Goal: Task Accomplishment & Management: Manage account settings

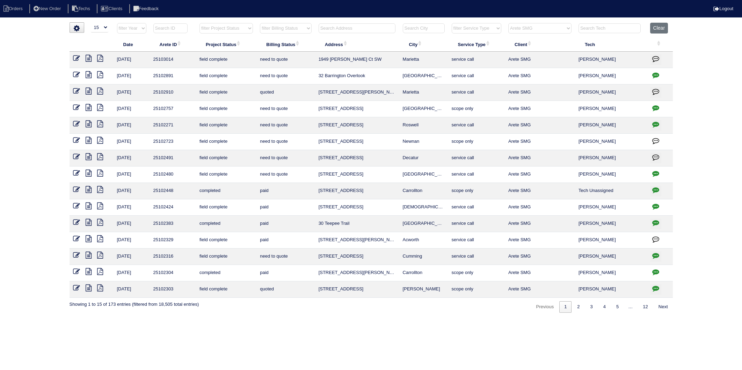
select select "15"
select select "Arete SMG"
click at [330, 27] on input "text" at bounding box center [356, 28] width 77 height 10
click at [332, 25] on input "text" at bounding box center [356, 28] width 77 height 10
type input "spring"
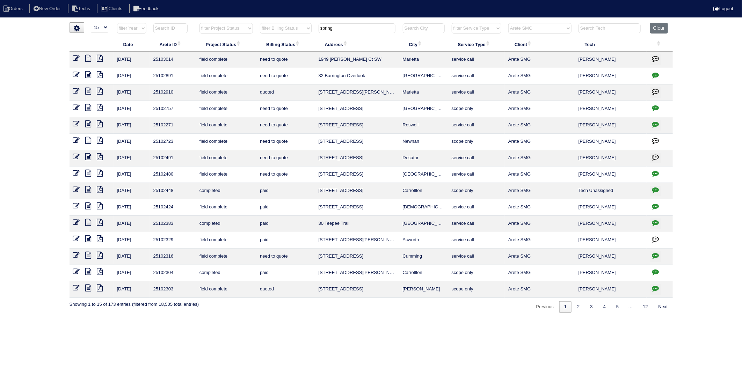
select select "Arete SMG"
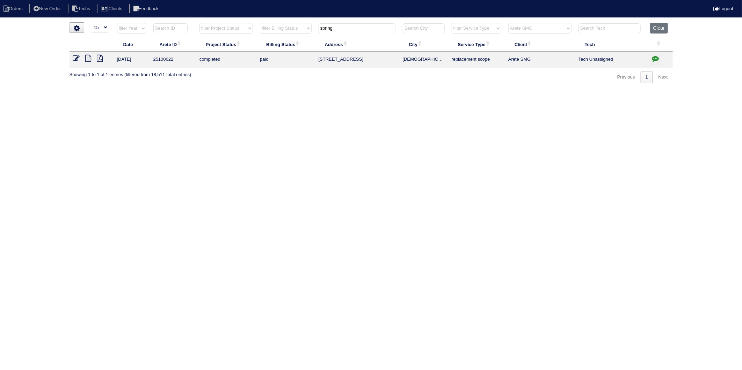
drag, startPoint x: 290, startPoint y: 36, endPoint x: 281, endPoint y: 37, distance: 9.2
click at [281, 37] on table "Date Arete ID Project Status Billing Status Address City Service Type Client Te…" at bounding box center [370, 45] width 603 height 45
type input "spring"
click at [659, 30] on button "Clear" at bounding box center [659, 28] width 18 height 11
select select
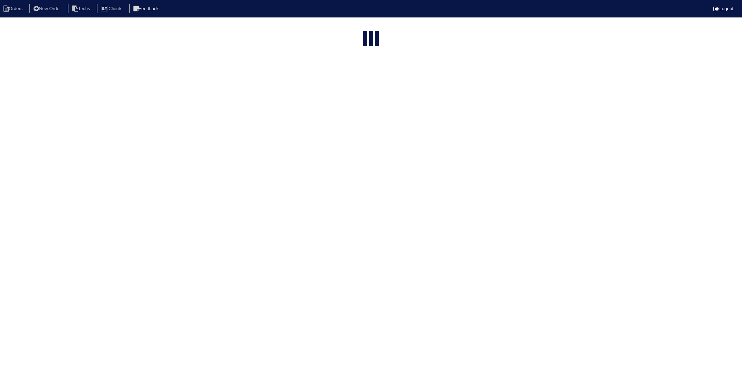
select select "15"
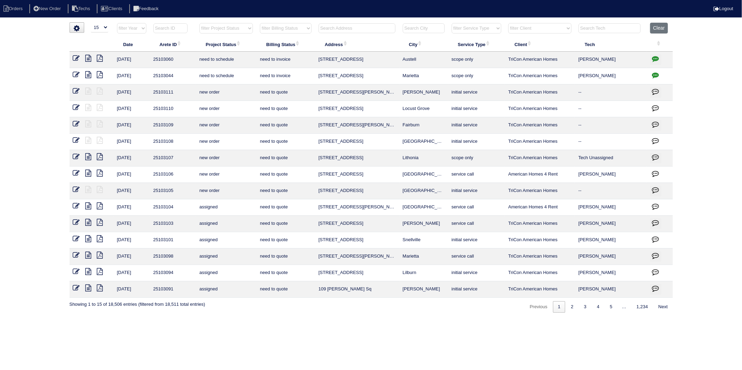
click at [333, 30] on input "text" at bounding box center [356, 28] width 77 height 10
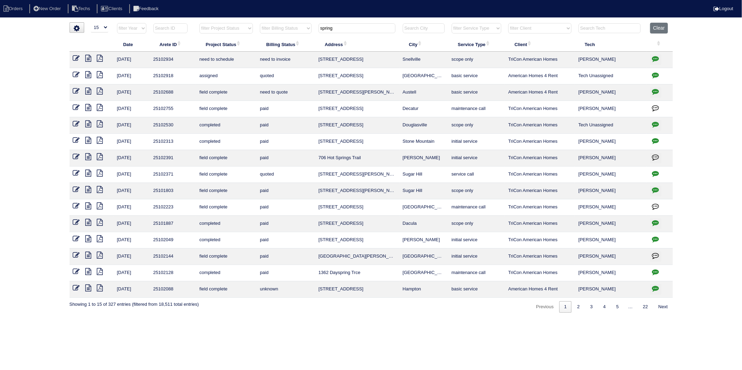
type input "spring"
click at [346, 77] on td "4107 Springridge Ct" at bounding box center [357, 76] width 84 height 16
click at [90, 76] on icon at bounding box center [89, 74] width 6 height 7
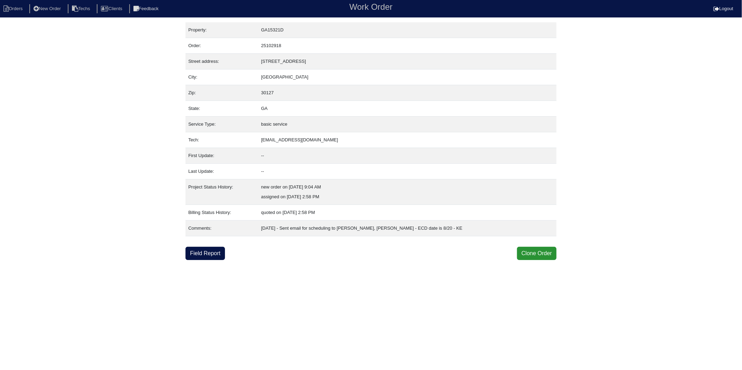
click at [311, 245] on div "Property: GA15321D Order: 25102918 Street address: 4107 Springridge Ct City: Po…" at bounding box center [370, 141] width 371 height 238
click at [16, 7] on li "Orders" at bounding box center [14, 8] width 28 height 9
select select "15"
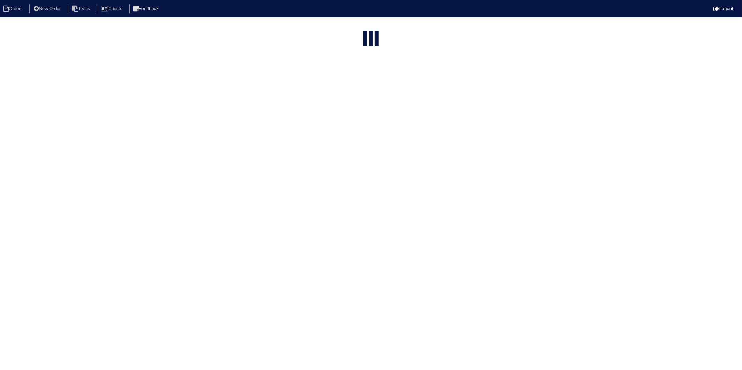
type input "spring"
click at [16, 7] on li "Orders" at bounding box center [14, 8] width 28 height 9
select select "15"
type input "spring"
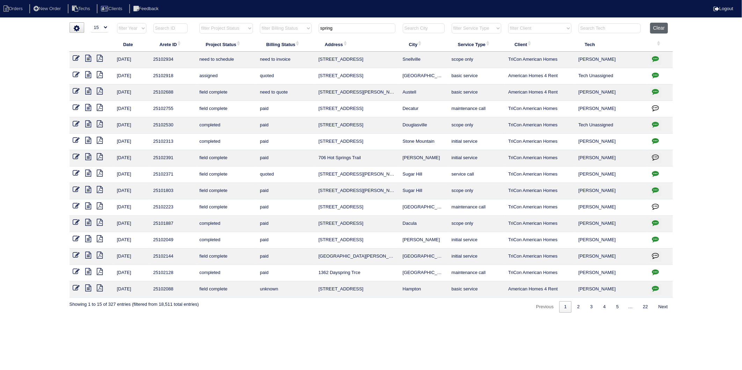
click at [668, 27] on button "Clear" at bounding box center [659, 28] width 18 height 11
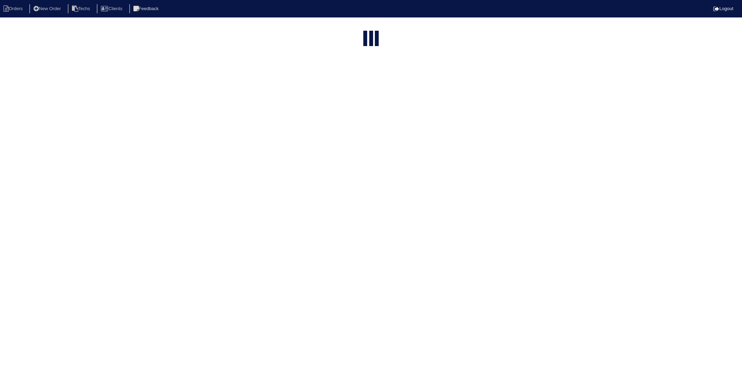
select select "15"
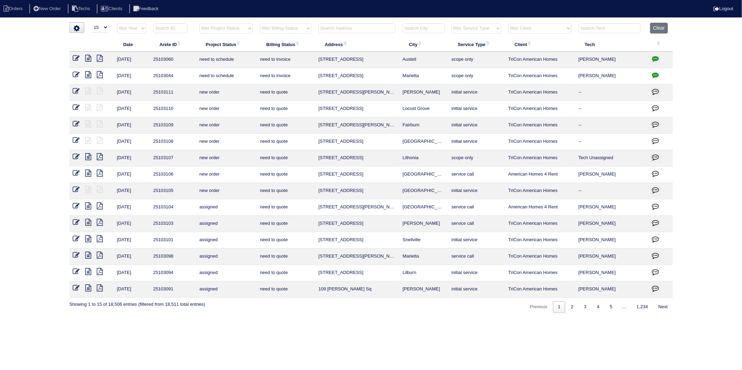
click at [286, 29] on select "filter Billing Status -- Any Billing Status -- need to quote quoted need to inv…" at bounding box center [285, 28] width 51 height 10
click at [260, 23] on select "filter Billing Status -- Any Billing Status -- need to quote quoted need to inv…" at bounding box center [285, 28] width 51 height 10
select select "need to invoice"
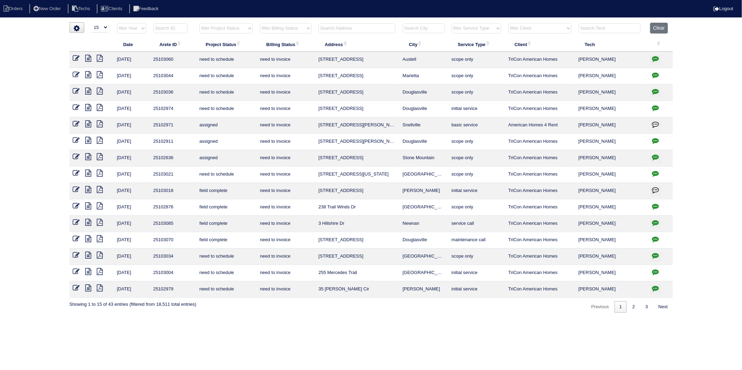
click at [340, 29] on input "text" at bounding box center [356, 28] width 77 height 10
type input "325"
select select "need to invoice"
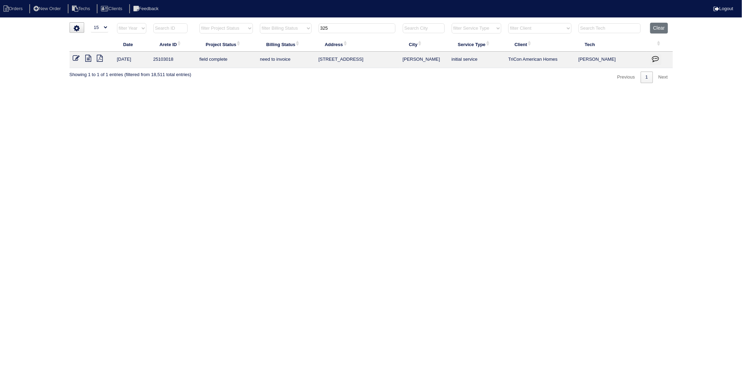
type input "325"
click at [76, 58] on icon at bounding box center [76, 58] width 7 height 7
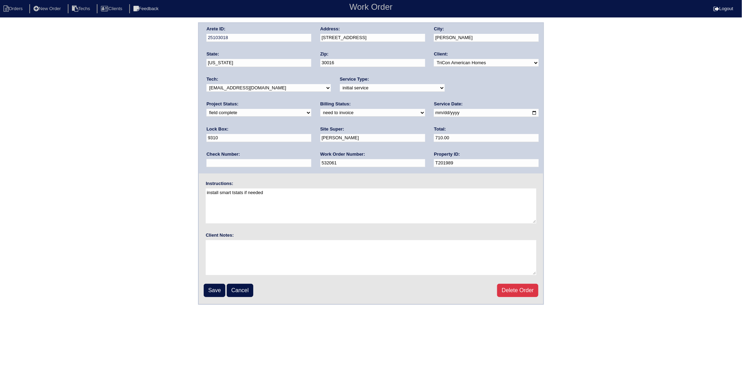
click at [320, 114] on select "need to quote quoted need to invoice invoiced paid warranty purchase order need…" at bounding box center [372, 113] width 105 height 8
select select "invoiced"
click at [320, 109] on select "need to quote quoted need to invoice invoiced paid warranty purchase order need…" at bounding box center [372, 113] width 105 height 8
drag, startPoint x: 211, startPoint y: 289, endPoint x: 221, endPoint y: 149, distance: 140.4
click at [211, 288] on input "Save" at bounding box center [215, 290] width 22 height 13
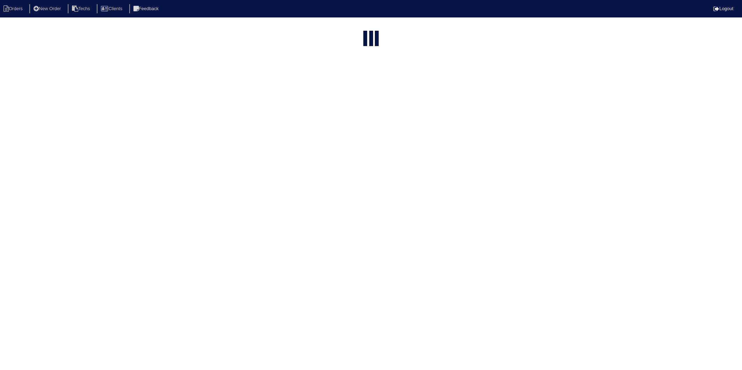
select select "15"
select select "need to invoice"
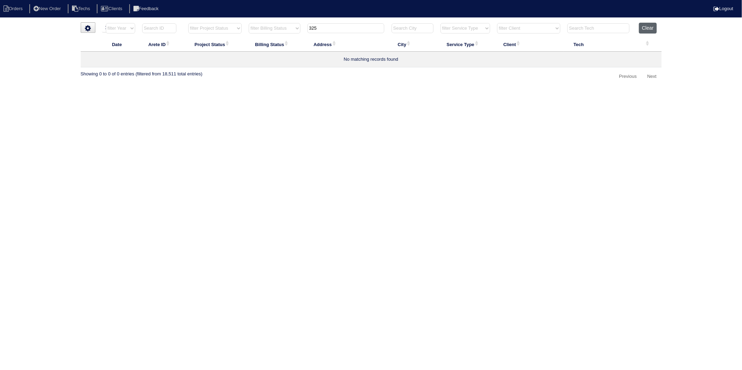
click at [647, 28] on button "Clear" at bounding box center [648, 28] width 18 height 11
select select
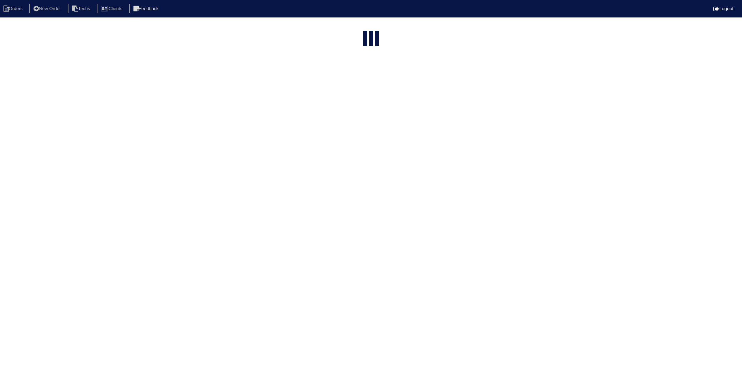
select select "15"
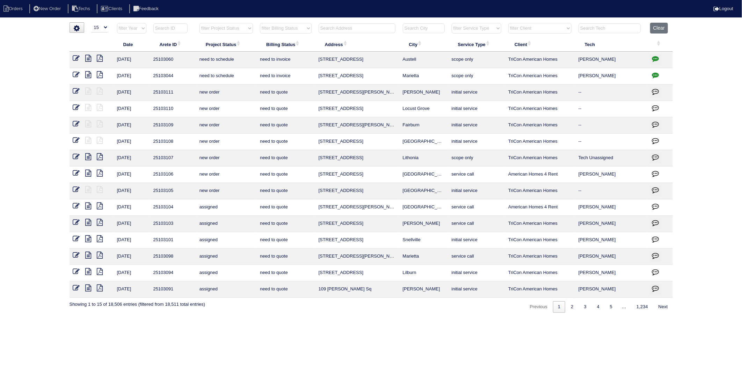
click at [291, 29] on select "filter Billing Status -- Any Billing Status -- need to quote quoted need to inv…" at bounding box center [285, 28] width 51 height 10
click at [260, 23] on select "filter Billing Status -- Any Billing Status -- need to quote quoted need to inv…" at bounding box center [285, 28] width 51 height 10
select select "need to invoice"
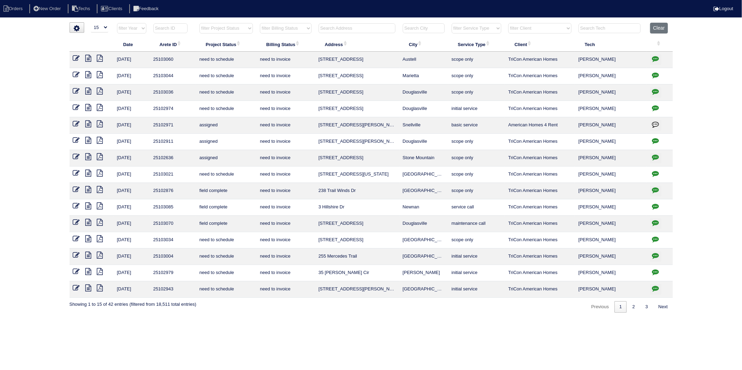
click at [333, 30] on input "text" at bounding box center [356, 28] width 77 height 10
type input "238"
select select "need to invoice"
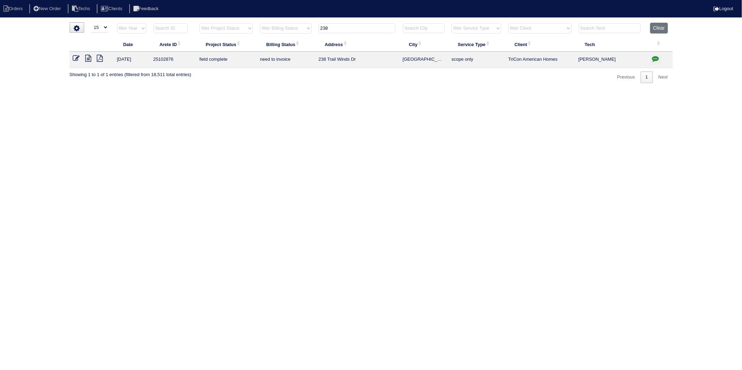
type input "238"
click at [78, 57] on icon at bounding box center [76, 58] width 7 height 7
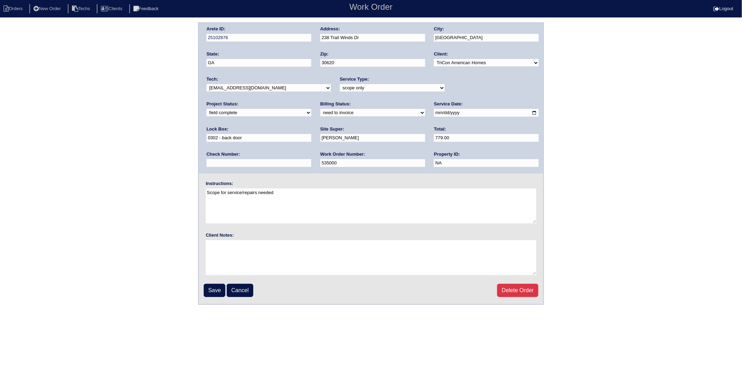
click at [320, 112] on select "need to quote quoted need to invoice invoiced paid warranty purchase order need…" at bounding box center [372, 113] width 105 height 8
select select "invoiced"
click at [320, 109] on select "need to quote quoted need to invoice invoiced paid warranty purchase order need…" at bounding box center [372, 113] width 105 height 8
click at [213, 287] on input "Save" at bounding box center [215, 290] width 22 height 13
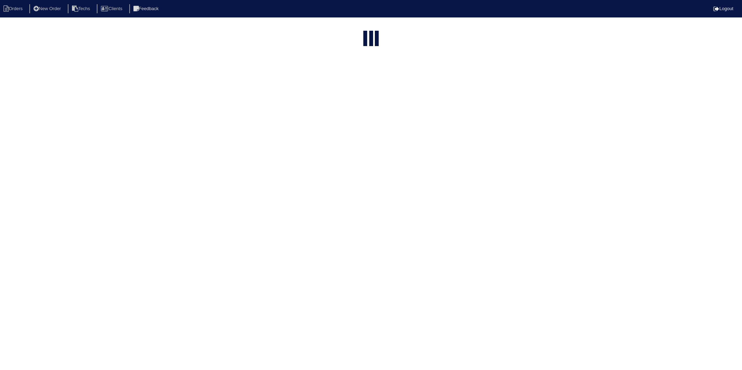
select select "15"
type input "238"
select select "need to invoice"
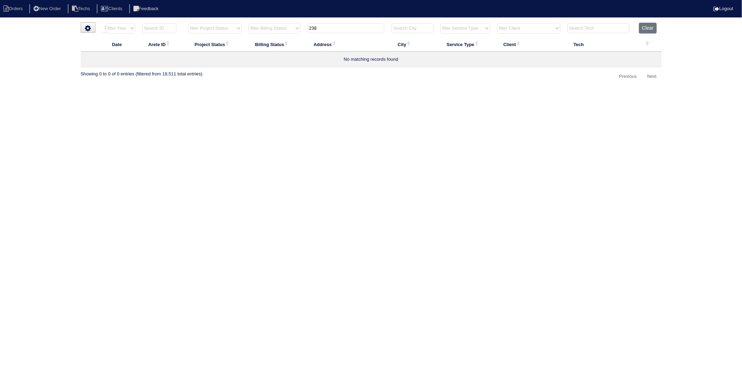
click at [287, 89] on html "Orders New Order Techs Clients Feedback Logout Orders New Order Users Clients M…" at bounding box center [371, 44] width 742 height 89
click at [647, 28] on button "Clear" at bounding box center [648, 28] width 18 height 11
select select
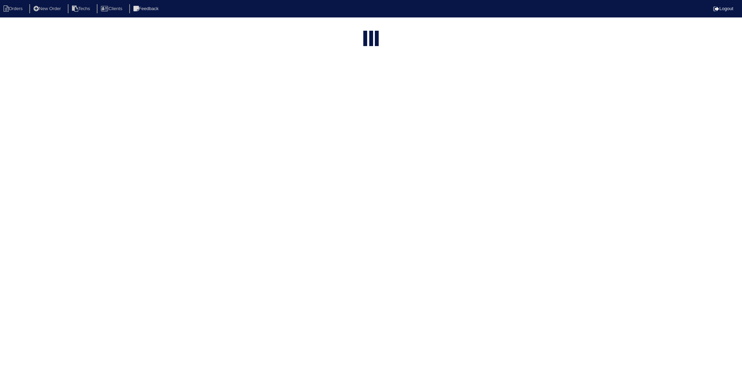
select select "15"
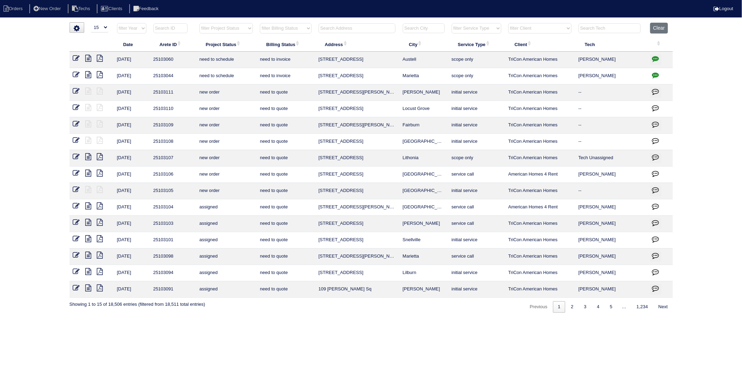
click at [346, 27] on input "text" at bounding box center [356, 28] width 77 height 10
type input "2015"
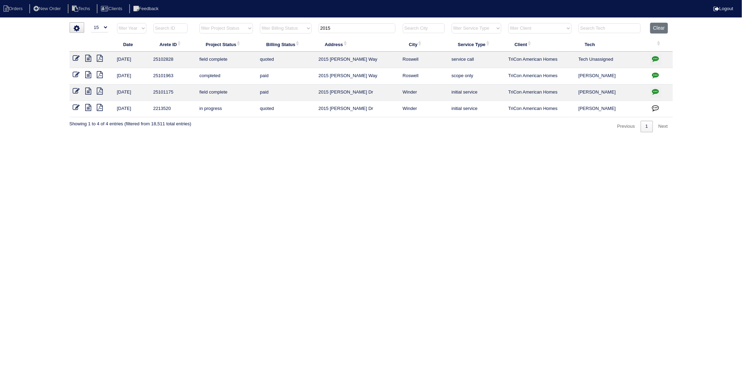
click at [88, 59] on icon at bounding box center [89, 58] width 6 height 7
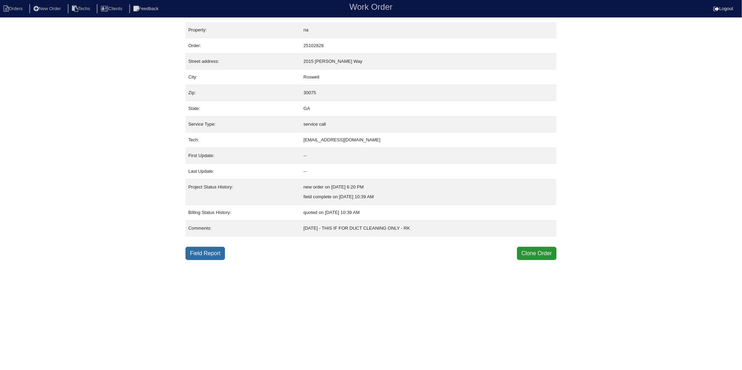
click at [198, 254] on link "Field Report" at bounding box center [204, 253] width 39 height 13
drag, startPoint x: 15, startPoint y: 4, endPoint x: 10, endPoint y: 5, distance: 5.1
click at [15, 4] on li "Orders" at bounding box center [14, 8] width 28 height 9
select select "15"
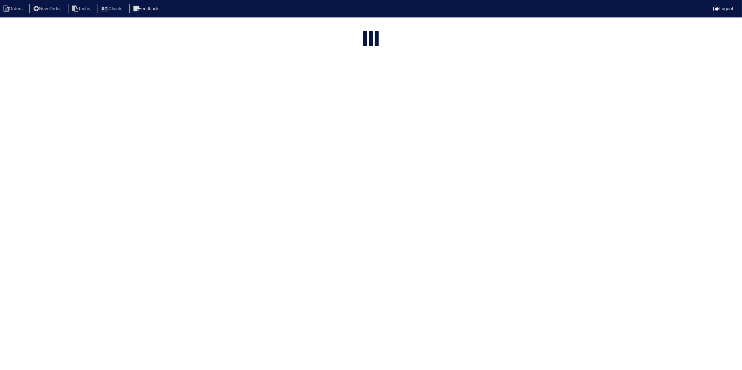
type input "2015"
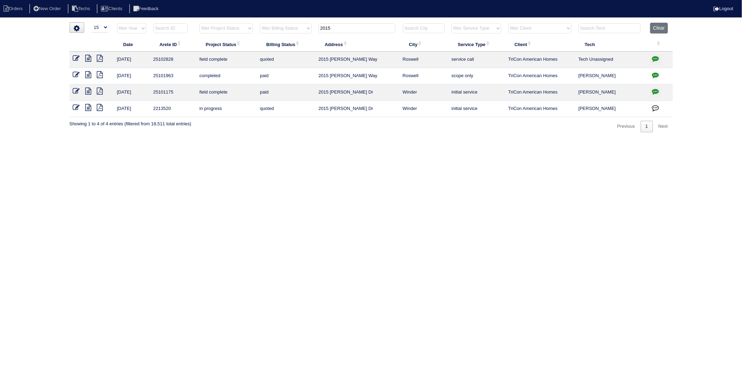
drag, startPoint x: 662, startPoint y: 29, endPoint x: 266, endPoint y: 116, distance: 405.3
click at [662, 29] on button "Clear" at bounding box center [659, 28] width 18 height 11
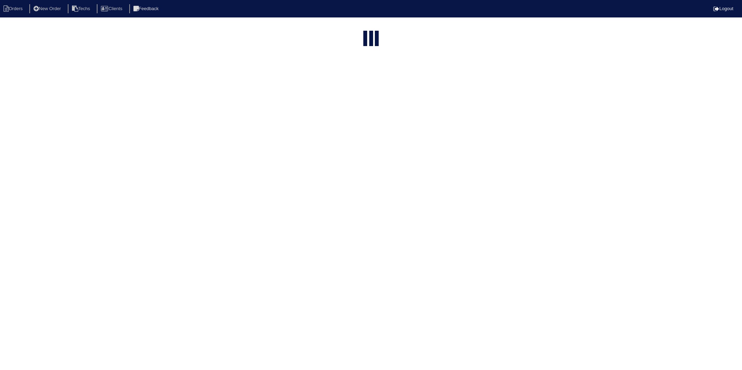
select select "15"
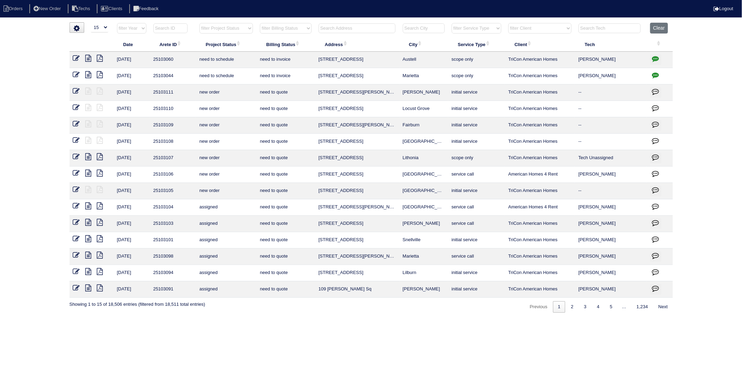
click at [302, 28] on select "filter Billing Status -- Any Billing Status -- need to quote quoted need to inv…" at bounding box center [285, 28] width 51 height 10
click at [260, 23] on select "filter Billing Status -- Any Billing Status -- need to quote quoted need to inv…" at bounding box center [285, 28] width 51 height 10
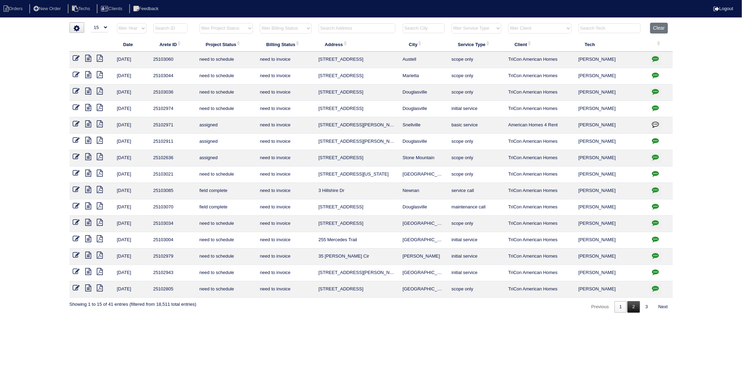
click at [633, 311] on link "2" at bounding box center [633, 307] width 12 height 12
select select "need to invoice"
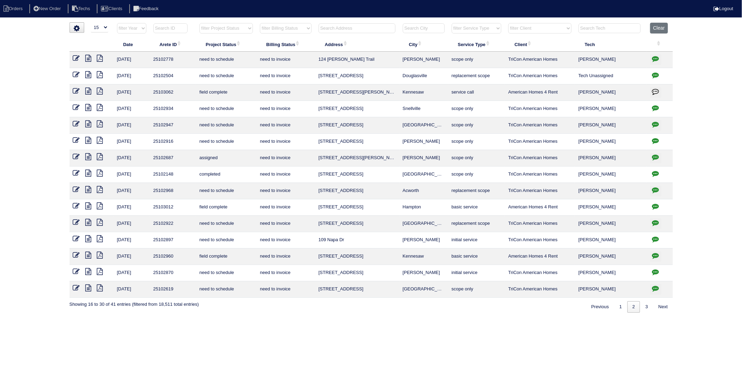
click at [330, 29] on input "text" at bounding box center [356, 28] width 77 height 10
type input "1275"
select select "need to invoice"
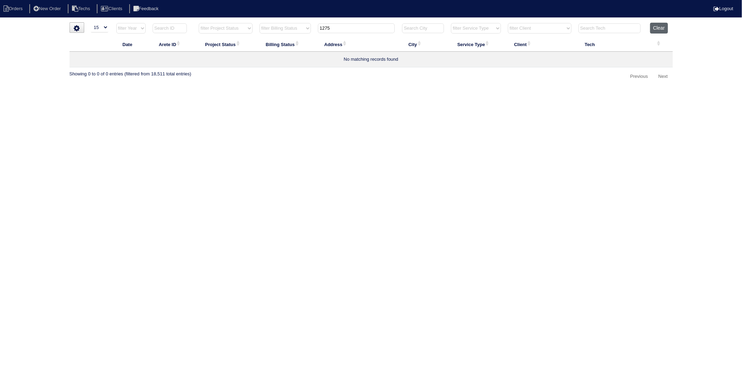
type input "1275"
drag, startPoint x: 658, startPoint y: 29, endPoint x: 637, endPoint y: 28, distance: 21.3
click at [658, 29] on button "Clear" at bounding box center [659, 28] width 18 height 11
select select
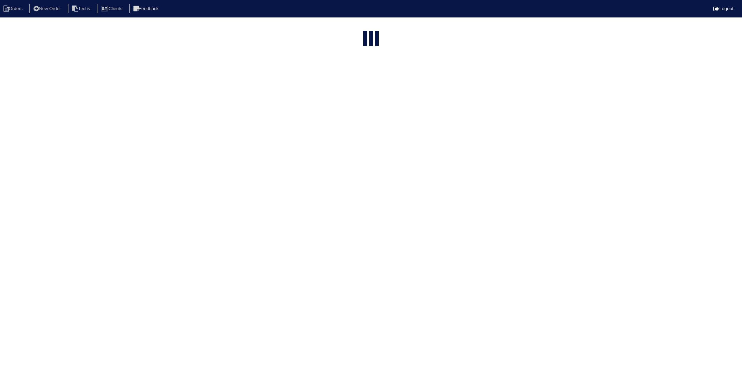
select select "15"
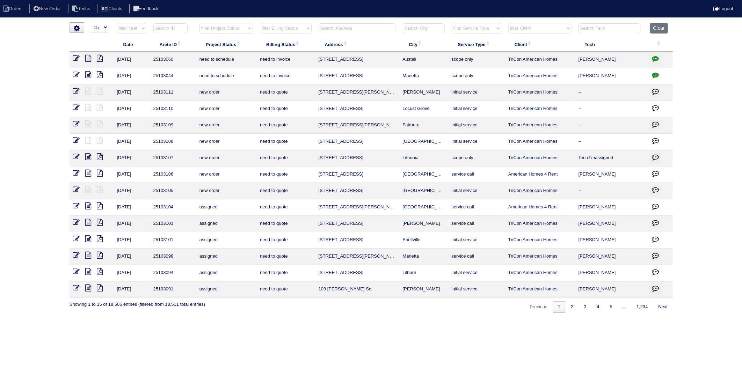
click at [329, 30] on input "text" at bounding box center [356, 28] width 77 height 10
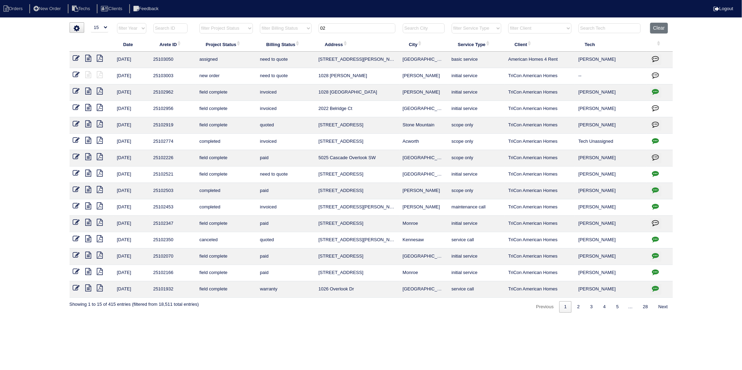
drag, startPoint x: 329, startPoint y: 30, endPoint x: 275, endPoint y: 41, distance: 54.9
click at [275, 41] on table "Date Arete ID Project Status Billing Status Address City Service Type Client Te…" at bounding box center [370, 160] width 603 height 275
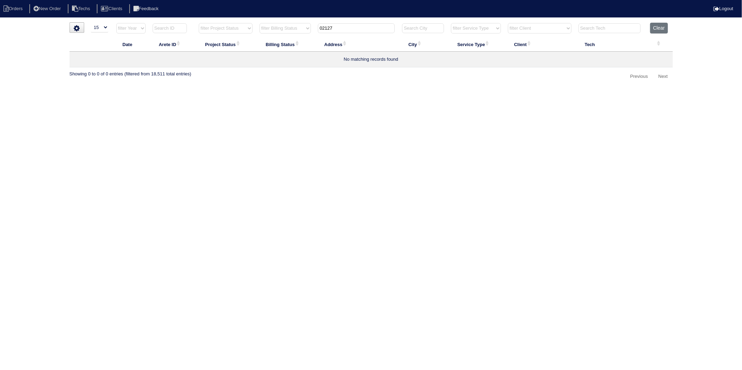
drag, startPoint x: 366, startPoint y: 24, endPoint x: 259, endPoint y: 40, distance: 107.6
click at [259, 40] on table "Date Arete ID Project Status Billing Status Address City Service Type Client Te…" at bounding box center [370, 45] width 603 height 45
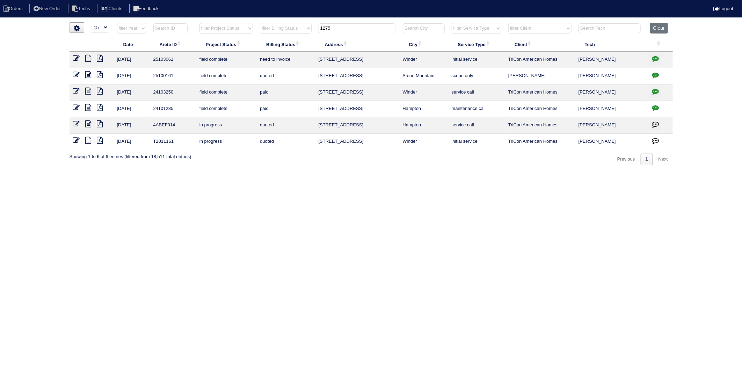
type input "1275"
click at [76, 59] on icon at bounding box center [76, 58] width 7 height 7
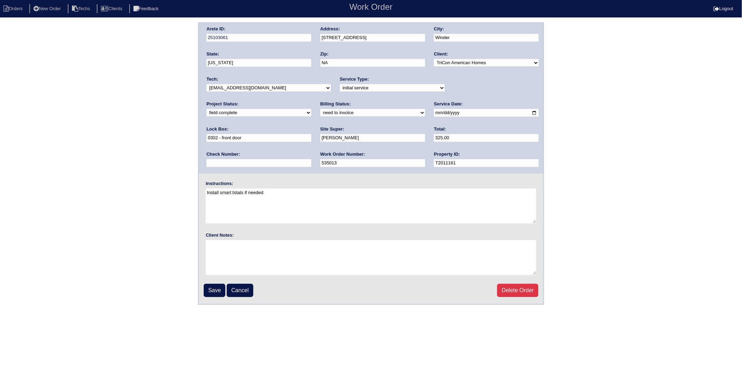
click at [320, 114] on select "need to quote quoted need to invoice invoiced paid warranty purchase order need…" at bounding box center [372, 113] width 105 height 8
select select "invoiced"
click at [320, 109] on select "need to quote quoted need to invoice invoiced paid warranty purchase order need…" at bounding box center [372, 113] width 105 height 8
click at [212, 288] on input "Save" at bounding box center [215, 290] width 22 height 13
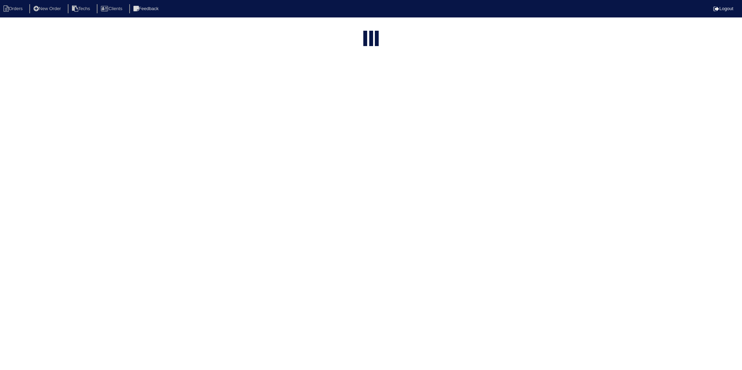
select select "15"
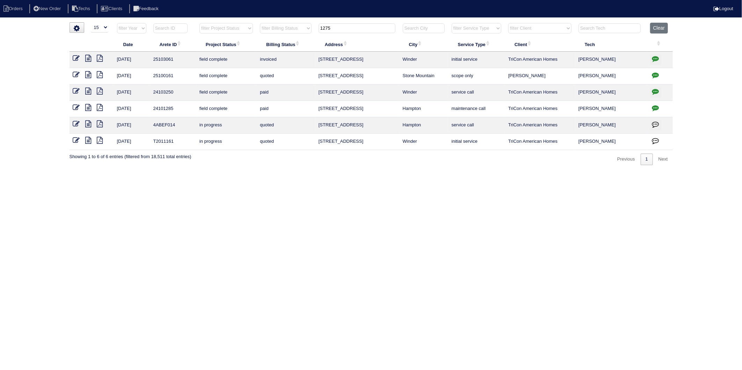
drag, startPoint x: 324, startPoint y: 31, endPoint x: 274, endPoint y: 113, distance: 96.1
click at [298, 48] on table "Date Arete ID Project Status Billing Status Address City Service Type Client Te…" at bounding box center [370, 86] width 603 height 127
type input "2015"
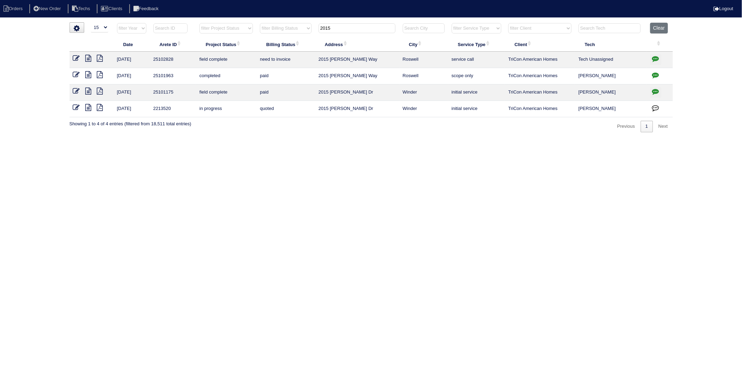
click at [90, 57] on icon at bounding box center [89, 58] width 6 height 7
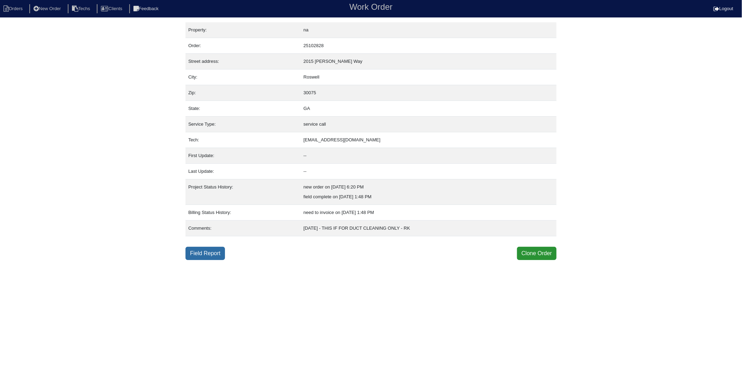
click at [211, 256] on link "Field Report" at bounding box center [204, 253] width 39 height 13
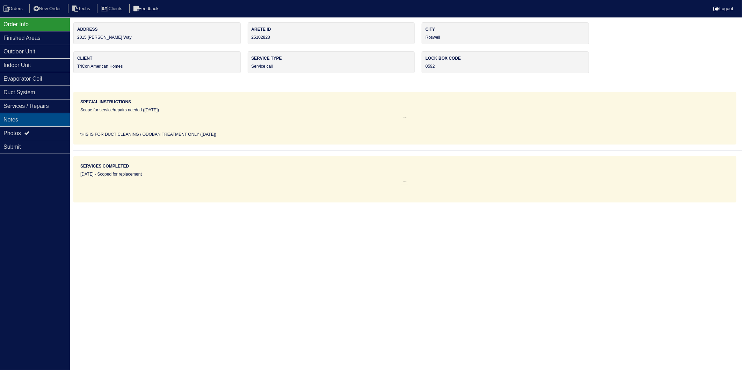
click at [12, 121] on div "Notes" at bounding box center [35, 120] width 70 height 14
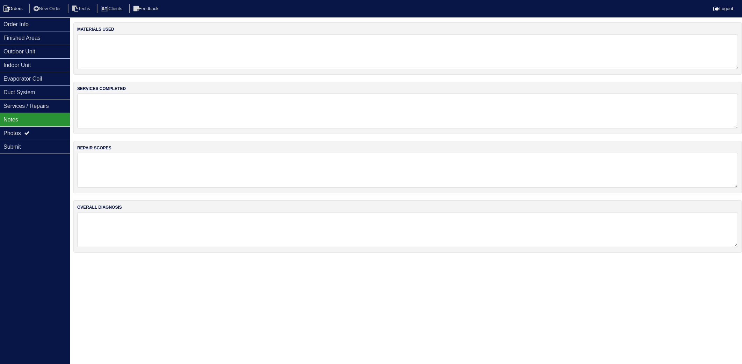
click at [21, 8] on li "Orders" at bounding box center [14, 8] width 28 height 9
select select "15"
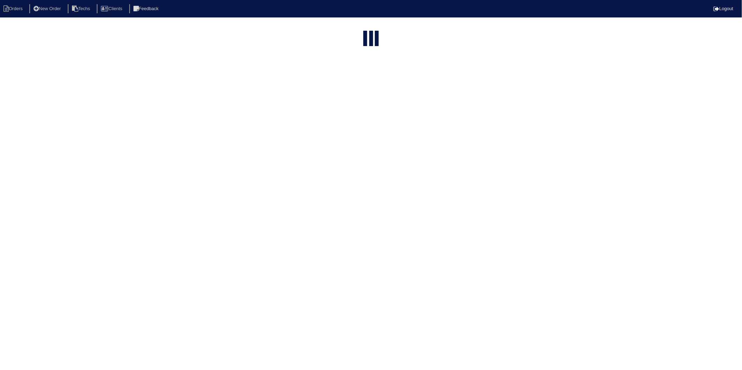
type input "2015"
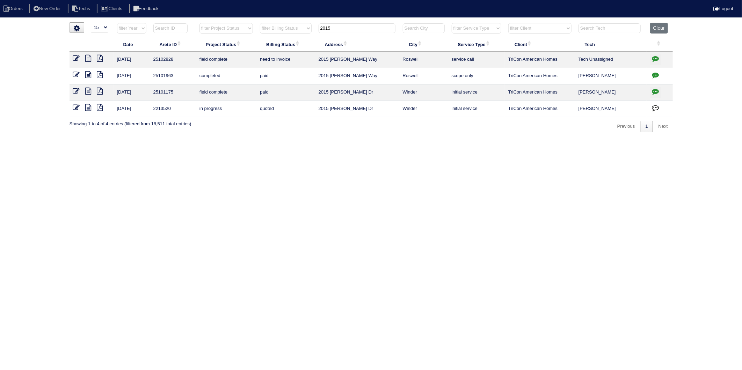
click at [88, 58] on icon at bounding box center [89, 58] width 6 height 7
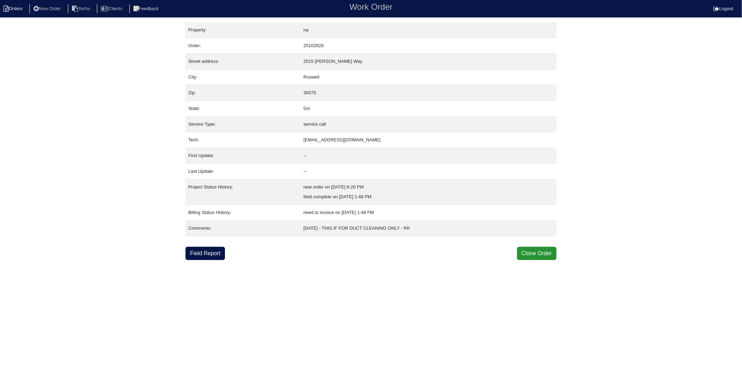
click at [12, 9] on li "Orders" at bounding box center [14, 8] width 28 height 9
select select "15"
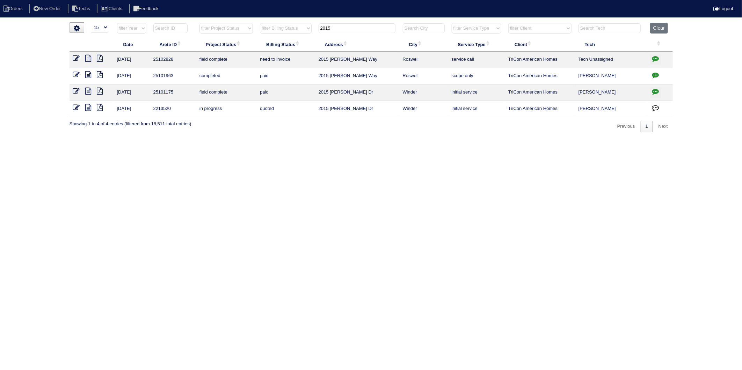
click at [74, 56] on icon at bounding box center [76, 58] width 7 height 7
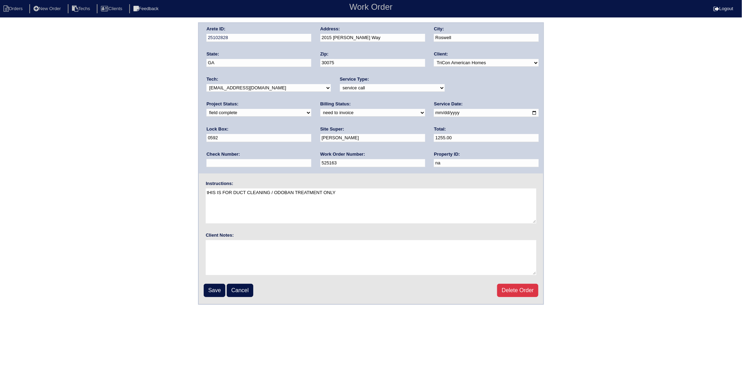
click at [320, 114] on select "need to quote quoted need to invoice invoiced paid warranty purchase order need…" at bounding box center [372, 113] width 105 height 8
select select "invoiced"
click at [320, 109] on select "need to quote quoted need to invoice invoiced paid warranty purchase order need…" at bounding box center [372, 113] width 105 height 8
click at [217, 291] on input "Save" at bounding box center [215, 290] width 22 height 13
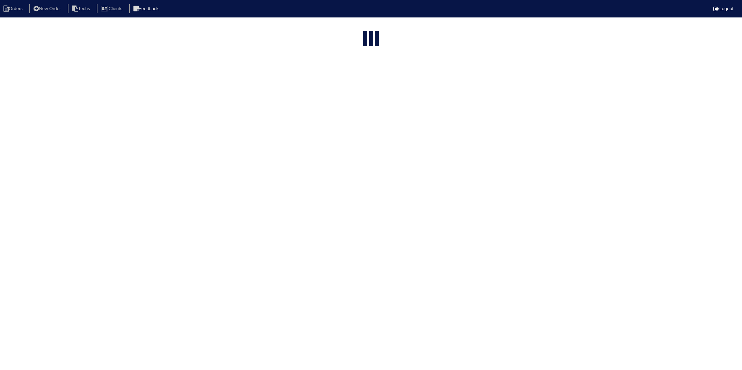
select select "15"
type input "2015"
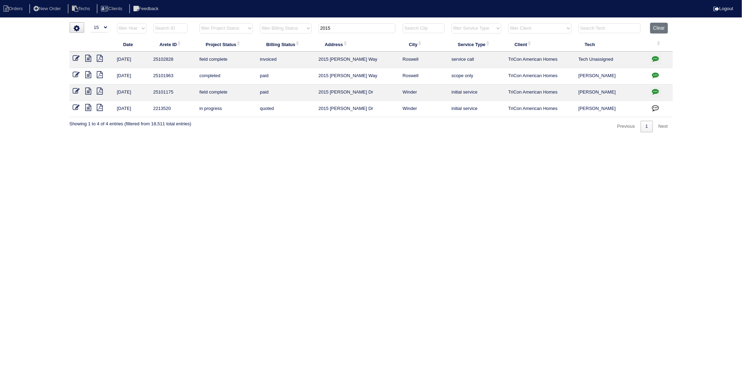
drag, startPoint x: 273, startPoint y: 166, endPoint x: 351, endPoint y: 145, distance: 80.6
click at [279, 139] on html "Orders New Order Techs Clients Feedback Logout Orders New Order Users Clients M…" at bounding box center [371, 69] width 742 height 139
click at [657, 27] on button "Clear" at bounding box center [659, 28] width 18 height 11
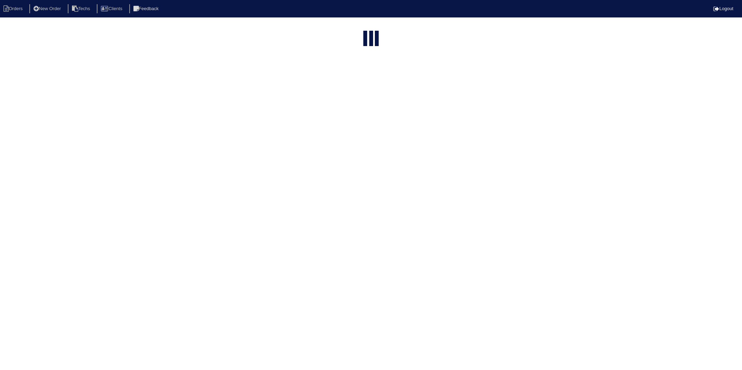
select select "15"
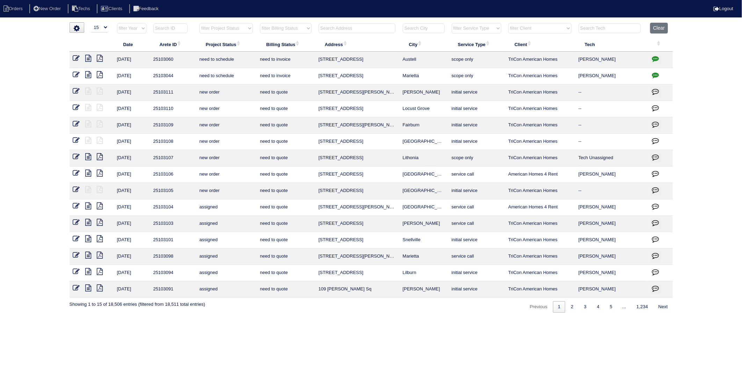
click at [333, 29] on input "text" at bounding box center [356, 28] width 77 height 10
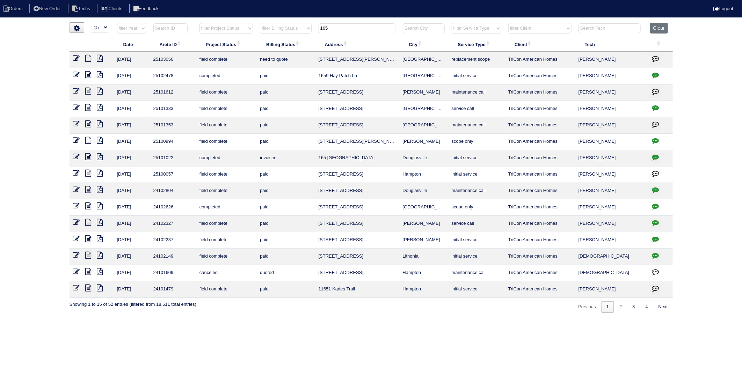
drag, startPoint x: 350, startPoint y: 30, endPoint x: 247, endPoint y: 45, distance: 104.0
click at [247, 45] on table "Date Arete ID Project Status Billing Status Address City Service Type Client Te…" at bounding box center [370, 160] width 603 height 275
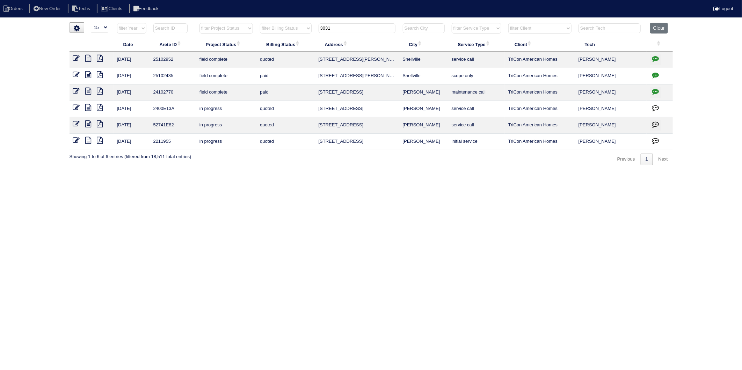
type input "3031"
click at [76, 58] on icon at bounding box center [76, 58] width 7 height 7
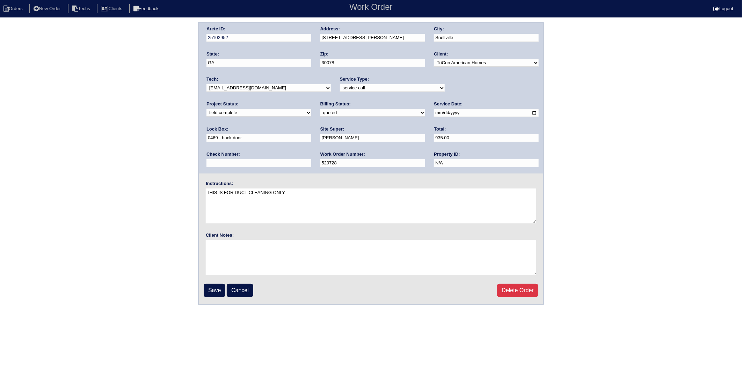
click at [320, 111] on select "need to quote quoted need to invoice invoiced paid warranty purchase order need…" at bounding box center [372, 113] width 105 height 8
select select "invoiced"
click at [320, 109] on select "need to quote quoted need to invoice invoiced paid warranty purchase order need…" at bounding box center [372, 113] width 105 height 8
click at [220, 289] on input "Save" at bounding box center [215, 290] width 22 height 13
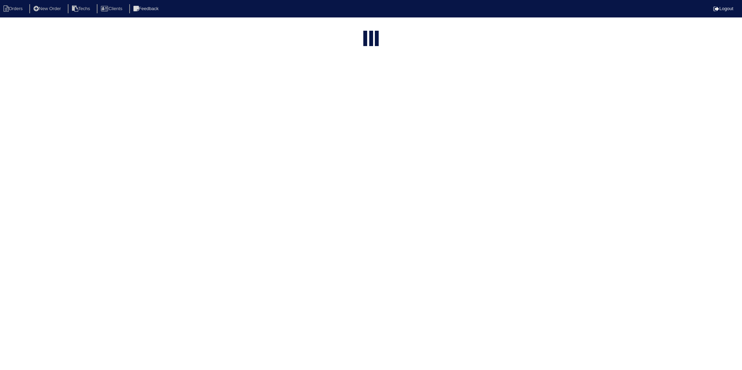
select select "15"
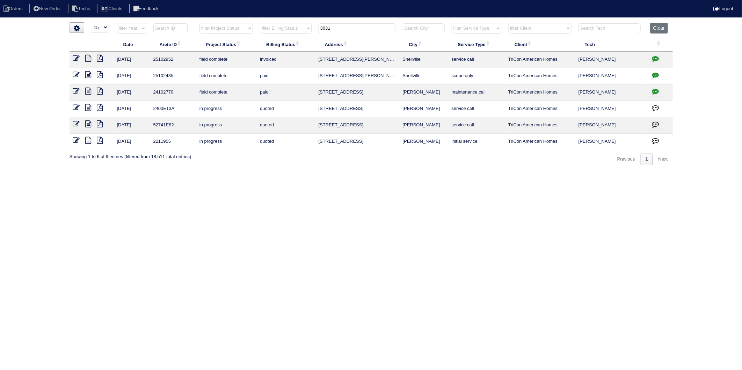
drag, startPoint x: 350, startPoint y: 28, endPoint x: 274, endPoint y: 56, distance: 80.8
click at [275, 50] on table "Date Arete ID Project Status Billing Status Address City Service Type Client Te…" at bounding box center [370, 86] width 603 height 127
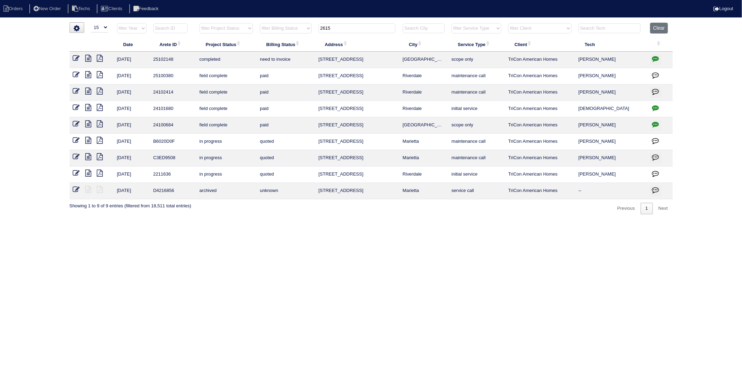
type input "2615"
click at [74, 60] on icon at bounding box center [76, 58] width 7 height 7
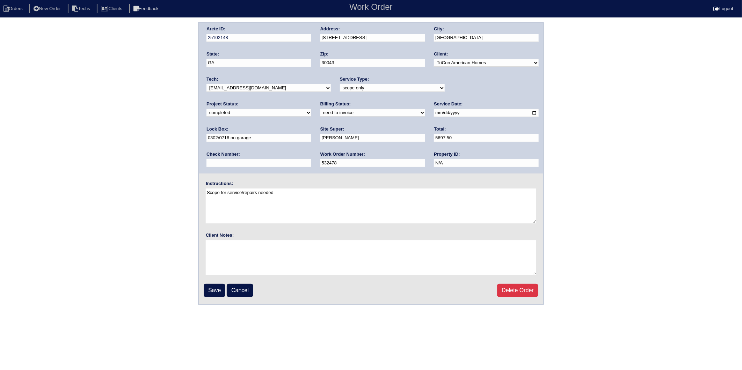
click at [320, 113] on select "need to quote quoted need to invoice invoiced paid warranty purchase order need…" at bounding box center [372, 113] width 105 height 8
select select "invoiced"
click at [320, 109] on select "need to quote quoted need to invoice invoiced paid warranty purchase order need…" at bounding box center [372, 113] width 105 height 8
click at [213, 286] on input "Save" at bounding box center [215, 290] width 22 height 13
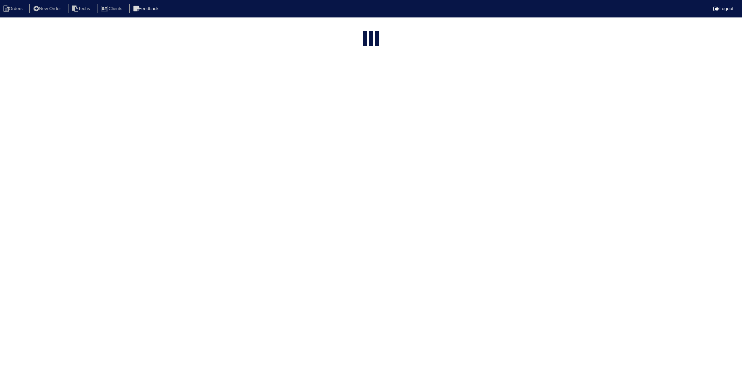
select select "15"
type input "2615"
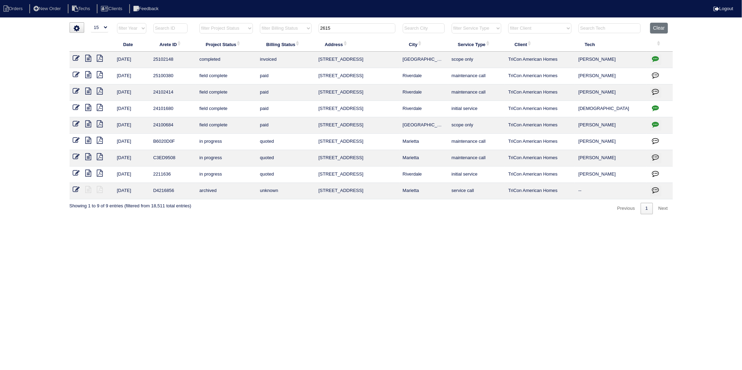
click at [654, 60] on icon "button" at bounding box center [655, 58] width 7 height 7
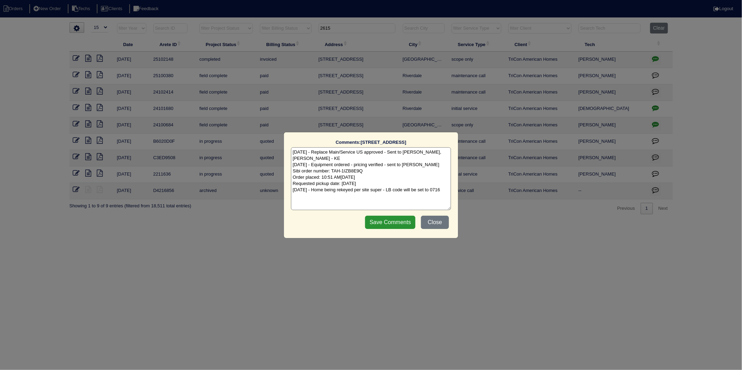
click at [445, 190] on textarea "[DATE] - Replace Main/Service US approved - Sent to [PERSON_NAME], [PERSON_NAME…" at bounding box center [371, 178] width 160 height 63
click at [373, 200] on textarea "[DATE] - Replace Main/Service US approved - Sent to [PERSON_NAME], [PERSON_NAME…" at bounding box center [371, 178] width 160 height 63
type textarea "[DATE] - Replace Main/Service US approved - Sent to [PERSON_NAME], [PERSON_NAME…"
click at [374, 222] on input "Save Comments" at bounding box center [390, 222] width 50 height 13
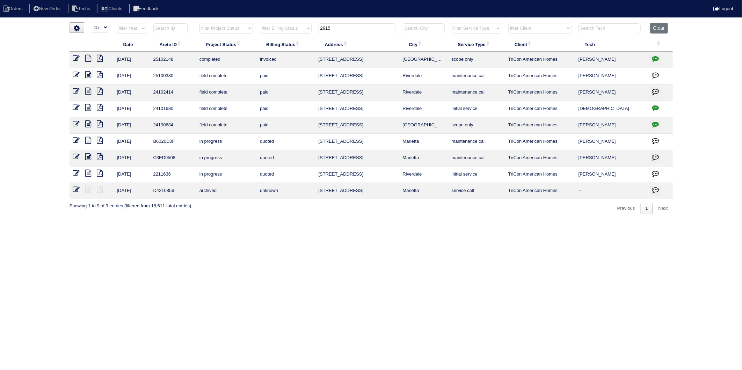
click at [309, 221] on html "Orders New Order Techs Clients Feedback Logout Orders New Order Users Clients M…" at bounding box center [371, 110] width 742 height 221
drag, startPoint x: 332, startPoint y: 27, endPoint x: 301, endPoint y: 32, distance: 31.8
click at [301, 32] on tr "filter Year -- Any Year -- 2025 2024 2023 2022 2021 2020 2019 filter Project St…" at bounding box center [370, 30] width 603 height 14
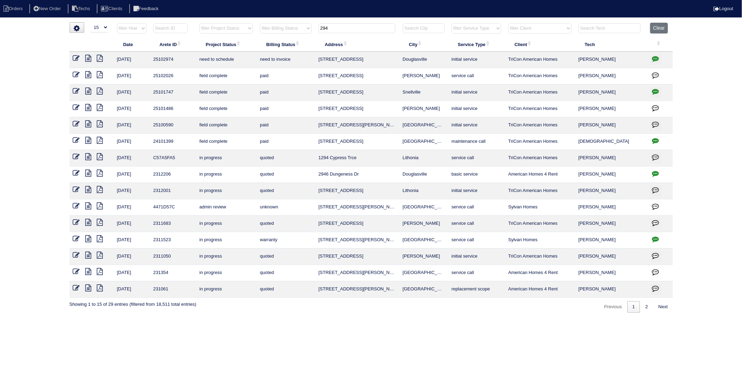
type input "294"
click at [79, 56] on icon at bounding box center [76, 58] width 7 height 7
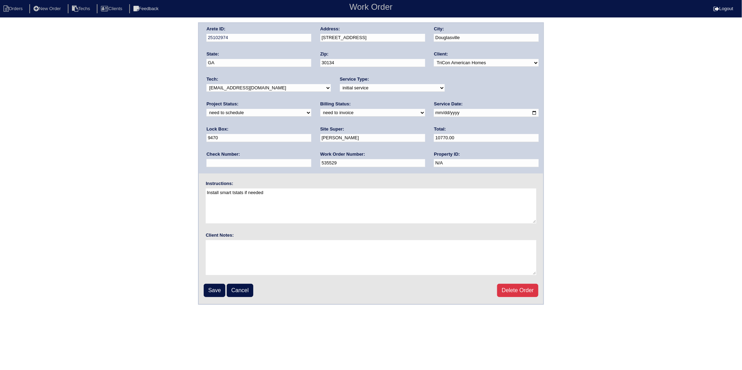
click at [320, 113] on select "need to quote quoted need to invoice invoiced paid warranty purchase order need…" at bounding box center [372, 113] width 105 height 8
select select "invoiced"
click at [320, 109] on select "need to quote quoted need to invoice invoiced paid warranty purchase order need…" at bounding box center [372, 113] width 105 height 8
click at [211, 289] on input "Save" at bounding box center [215, 290] width 22 height 13
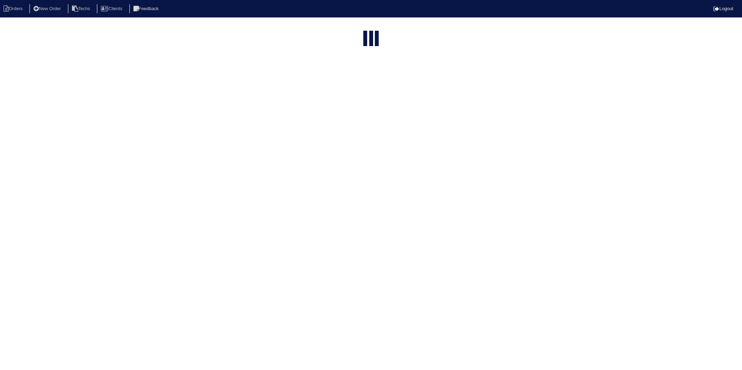
select select "15"
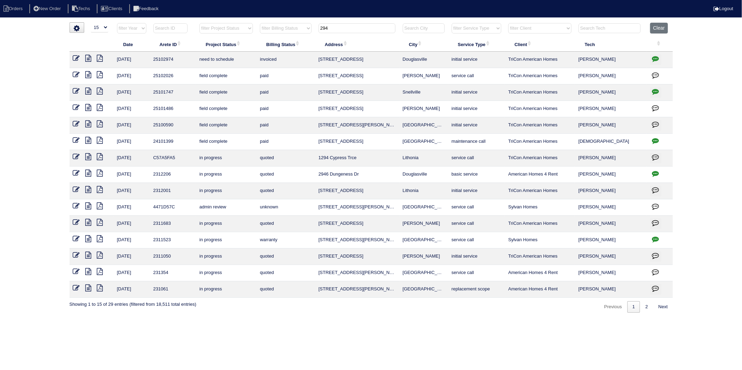
drag, startPoint x: 337, startPoint y: 25, endPoint x: 303, endPoint y: 30, distance: 34.3
click at [303, 30] on tr "filter Year -- Any Year -- 2025 2024 2023 2022 2021 2020 2019 filter Project St…" at bounding box center [370, 30] width 603 height 14
type input "3068"
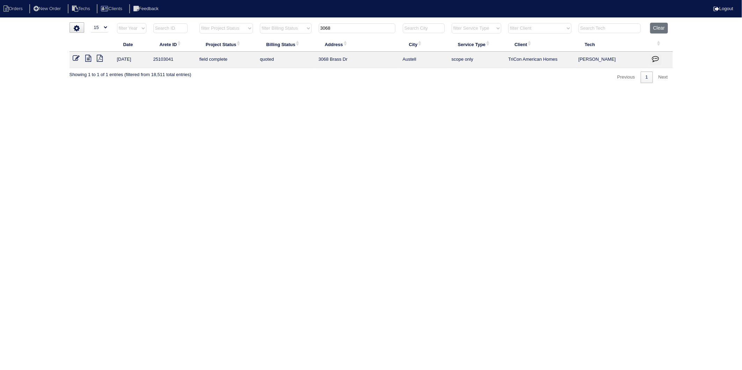
click at [74, 57] on icon at bounding box center [76, 58] width 7 height 7
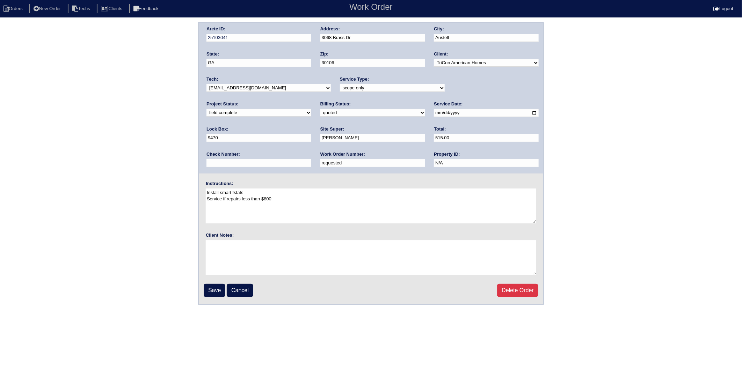
drag, startPoint x: 237, startPoint y: 164, endPoint x: 183, endPoint y: 172, distance: 54.0
click at [183, 172] on div "Arete ID: 25103041 Address: 3068 Brass Dr City: Austell State: GA Zip: 30106 Cl…" at bounding box center [371, 163] width 742 height 283
type input "536363"
click at [219, 288] on input "Save" at bounding box center [215, 290] width 22 height 13
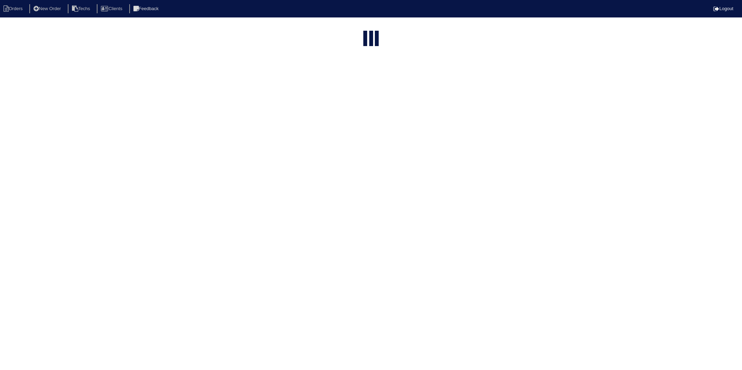
select select "15"
type input "3068"
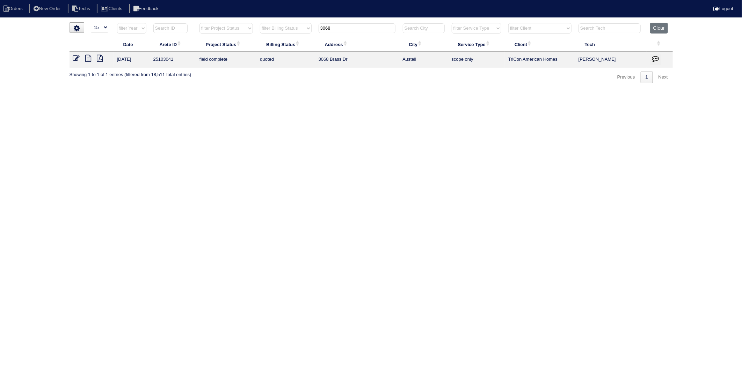
click at [88, 60] on icon at bounding box center [89, 58] width 6 height 7
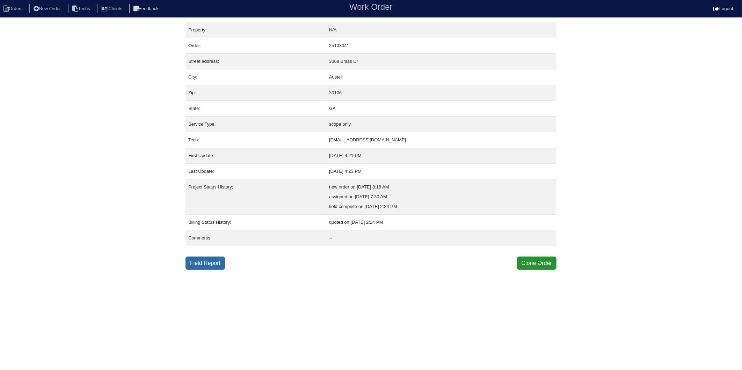
drag, startPoint x: 207, startPoint y: 261, endPoint x: 201, endPoint y: 257, distance: 6.6
click at [207, 261] on link "Field Report" at bounding box center [204, 263] width 39 height 13
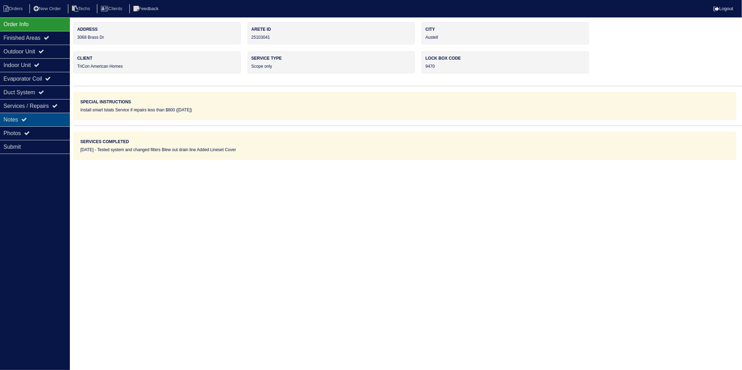
click at [11, 122] on div "Notes" at bounding box center [35, 120] width 70 height 14
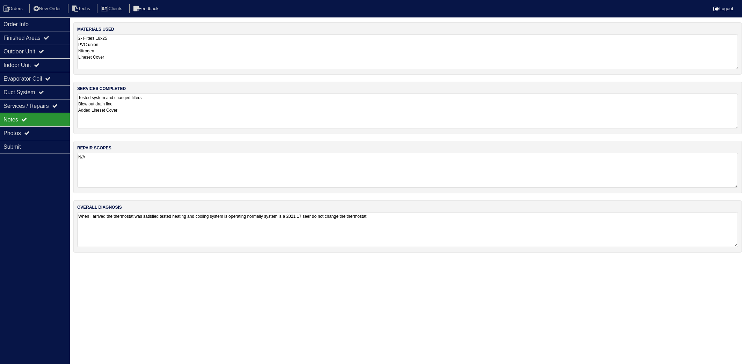
click at [147, 62] on textarea "2- Filters 18x25 PVC union Nitrogen Lineset Cover" at bounding box center [407, 51] width 661 height 35
click at [156, 99] on textarea "Tested system and changed filters Blew out drain line Added Lineset Cover" at bounding box center [407, 110] width 661 height 35
click at [19, 7] on li "Orders" at bounding box center [14, 8] width 28 height 9
select select "15"
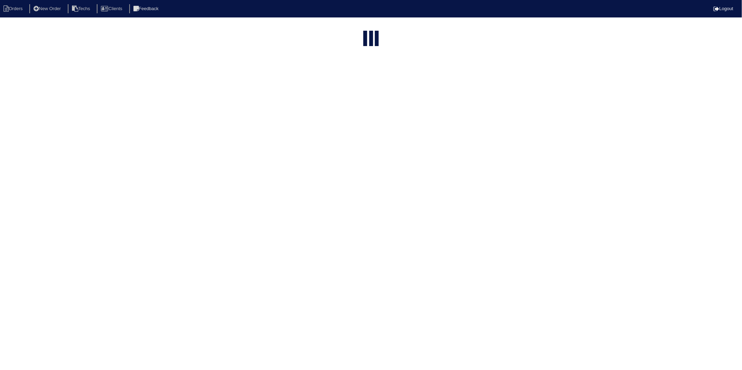
type input "3068"
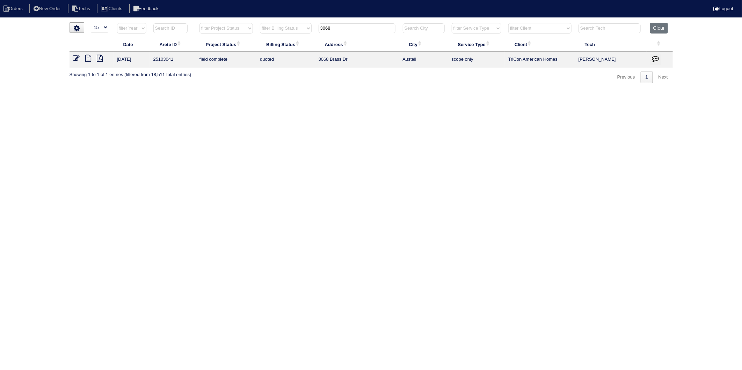
click at [75, 59] on icon at bounding box center [76, 58] width 7 height 7
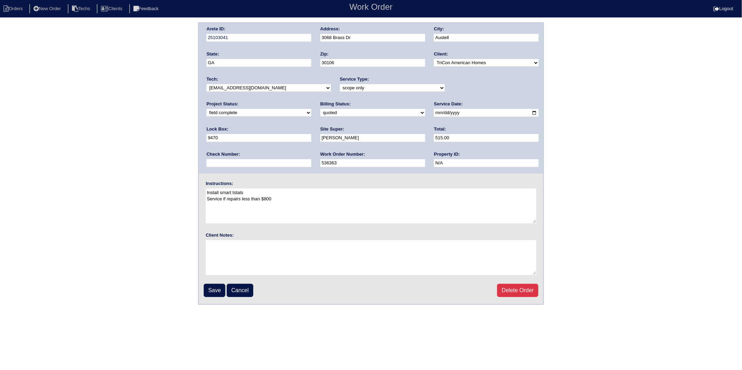
drag, startPoint x: 235, startPoint y: 113, endPoint x: 231, endPoint y: 116, distance: 4.4
click at [320, 113] on select "need to quote quoted need to invoice invoiced paid warranty purchase order need…" at bounding box center [372, 113] width 105 height 8
select select "invoiced"
click at [320, 109] on select "need to quote quoted need to invoice invoiced paid warranty purchase order need…" at bounding box center [372, 113] width 105 height 8
drag, startPoint x: 213, startPoint y: 285, endPoint x: 200, endPoint y: 280, distance: 14.3
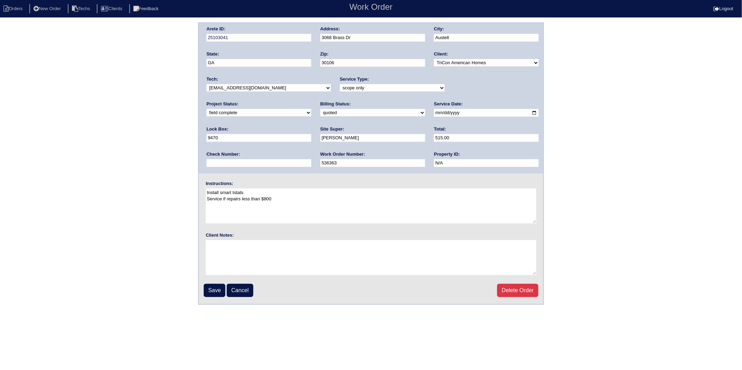
click at [212, 286] on input "Save" at bounding box center [215, 290] width 22 height 13
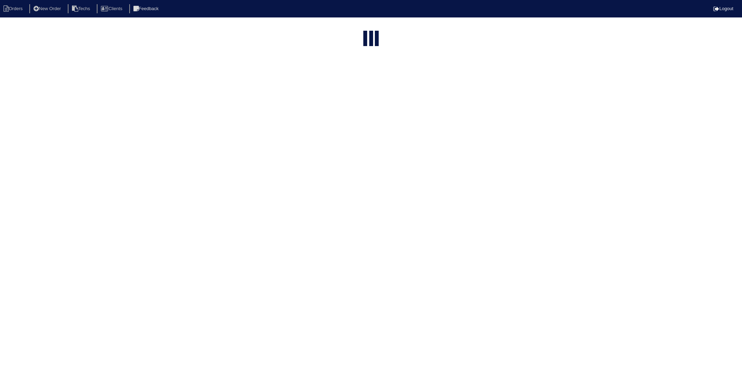
select select "15"
type input "3068"
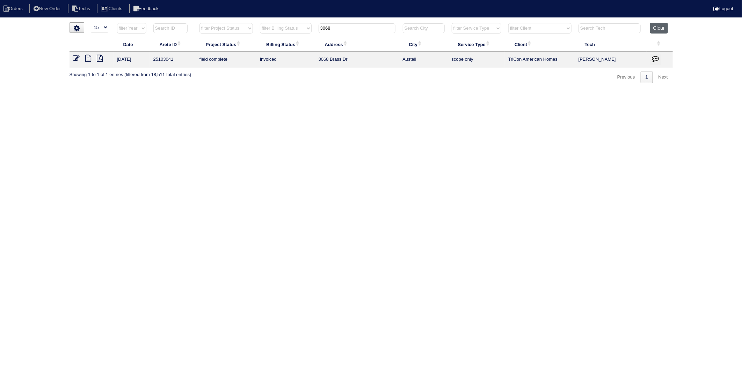
drag, startPoint x: 662, startPoint y: 24, endPoint x: 81, endPoint y: 110, distance: 588.0
click at [661, 24] on button "Clear" at bounding box center [659, 28] width 18 height 11
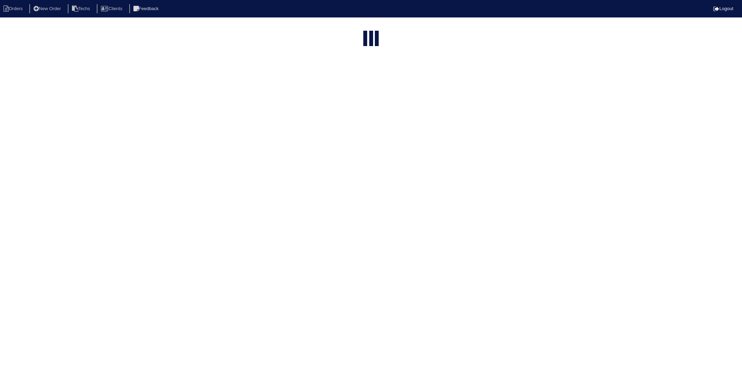
select select "15"
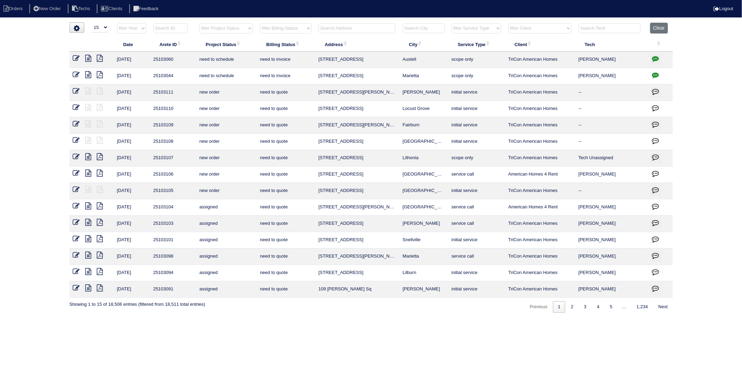
click at [341, 27] on input "text" at bounding box center [356, 28] width 77 height 10
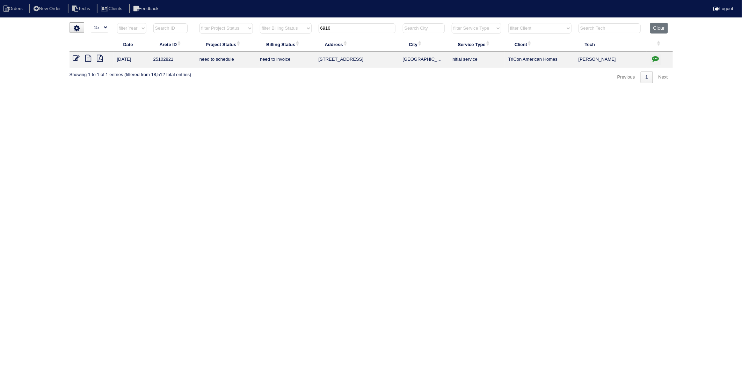
drag, startPoint x: 339, startPoint y: 30, endPoint x: 277, endPoint y: 52, distance: 66.2
click at [279, 50] on table "Date Arete ID Project Status Billing Status Address City Service Type Client Te…" at bounding box center [370, 45] width 603 height 45
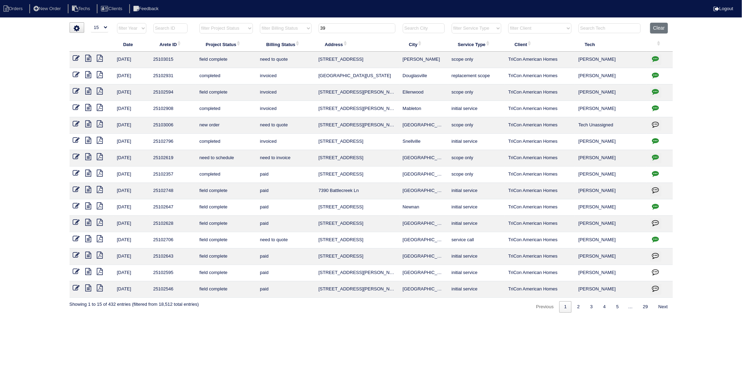
drag, startPoint x: 343, startPoint y: 30, endPoint x: 291, endPoint y: 33, distance: 52.1
click at [291, 33] on tr "filter Year -- Any Year -- 2025 2024 2023 2022 2021 2020 2019 filter Project St…" at bounding box center [370, 30] width 603 height 14
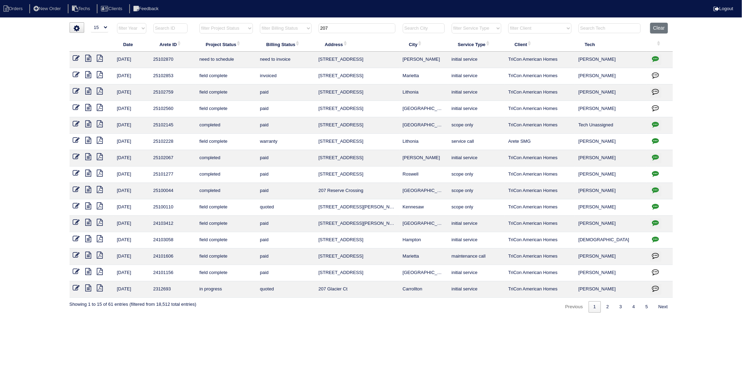
drag, startPoint x: 331, startPoint y: 29, endPoint x: 288, endPoint y: 34, distance: 42.5
click at [288, 34] on tr "filter Year -- Any Year -- 2025 2024 2023 2022 2021 2020 2019 filter Project St…" at bounding box center [370, 30] width 603 height 14
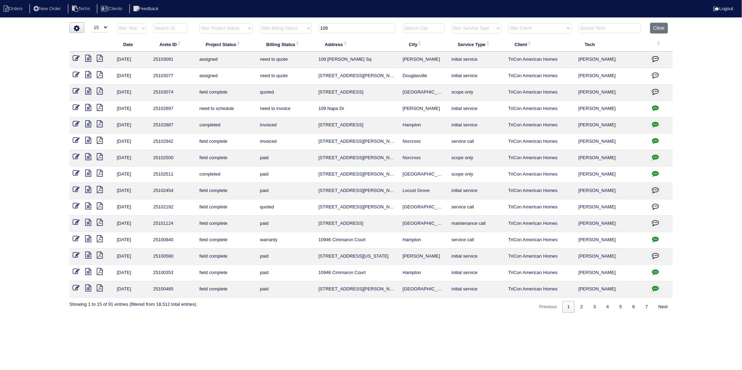
drag, startPoint x: 338, startPoint y: 27, endPoint x: 289, endPoint y: 32, distance: 49.2
click at [289, 32] on tr "filter Year -- Any Year -- 2025 2024 2023 2022 2021 2020 2019 filter Project St…" at bounding box center [370, 30] width 603 height 14
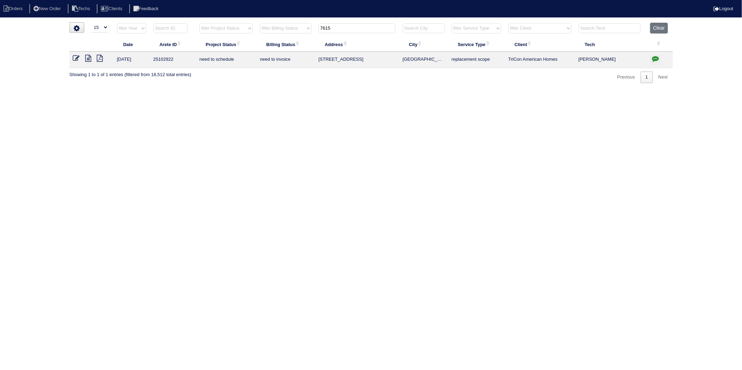
drag, startPoint x: 335, startPoint y: 30, endPoint x: 295, endPoint y: 35, distance: 39.5
click at [295, 35] on tr "filter Year -- Any Year -- 2025 2024 2023 2022 2021 2020 2019 filter Project St…" at bounding box center [370, 30] width 603 height 14
click at [334, 28] on input "7615" at bounding box center [356, 28] width 77 height 10
drag, startPoint x: 333, startPoint y: 29, endPoint x: 305, endPoint y: 37, distance: 29.3
click at [305, 37] on table "Date Arete ID Project Status Billing Status Address City Service Type Client Te…" at bounding box center [370, 45] width 603 height 45
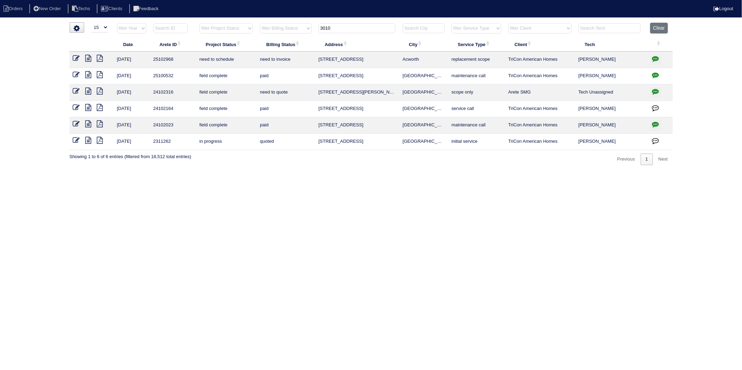
drag, startPoint x: 353, startPoint y: 30, endPoint x: 295, endPoint y: 36, distance: 58.3
click at [295, 36] on tr "filter Year -- Any Year -- 2025 2024 2023 2022 2021 2020 2019 filter Project St…" at bounding box center [370, 30] width 603 height 14
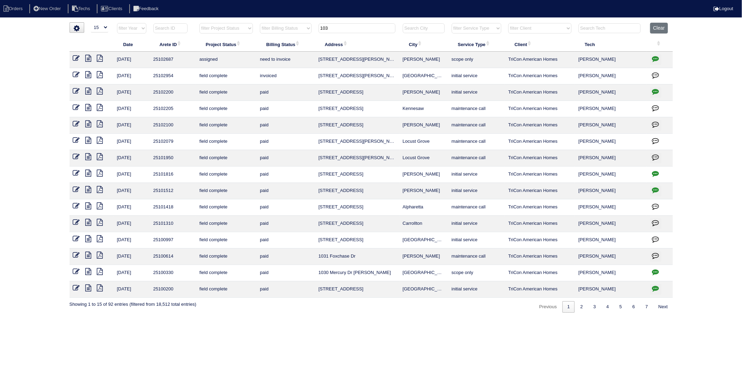
drag, startPoint x: 333, startPoint y: 27, endPoint x: 323, endPoint y: 29, distance: 11.1
click at [323, 29] on input "103" at bounding box center [356, 28] width 77 height 10
click at [340, 32] on input "103" at bounding box center [356, 28] width 77 height 10
drag, startPoint x: 338, startPoint y: 31, endPoint x: 292, endPoint y: 33, distance: 45.8
click at [292, 33] on tr "filter Year -- Any Year -- 2025 2024 2023 2022 2021 2020 2019 filter Project St…" at bounding box center [370, 30] width 603 height 14
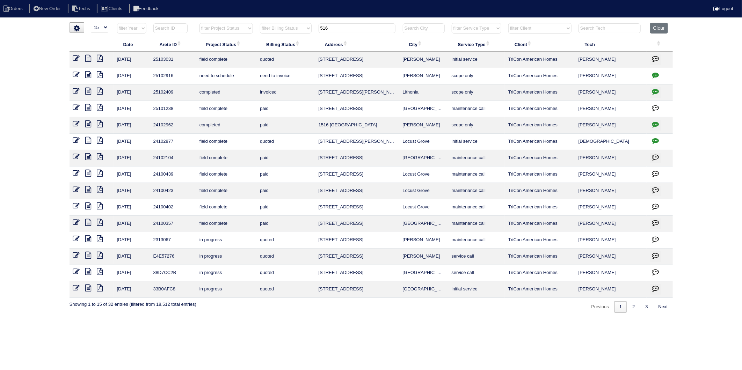
drag, startPoint x: 333, startPoint y: 28, endPoint x: 300, endPoint y: 32, distance: 33.4
click at [300, 32] on tr "filter Year -- Any Year -- 2025 2024 2023 2022 2021 2020 2019 filter Project St…" at bounding box center [370, 30] width 603 height 14
click at [346, 31] on input "516" at bounding box center [356, 28] width 77 height 10
drag, startPoint x: 345, startPoint y: 29, endPoint x: 290, endPoint y: 34, distance: 55.4
click at [290, 34] on tr "filter Year -- Any Year -- 2025 2024 2023 2022 2021 2020 2019 filter Project St…" at bounding box center [370, 30] width 603 height 14
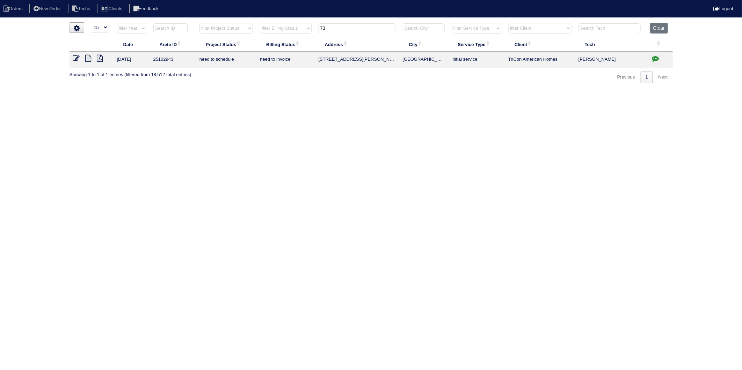
type input "7"
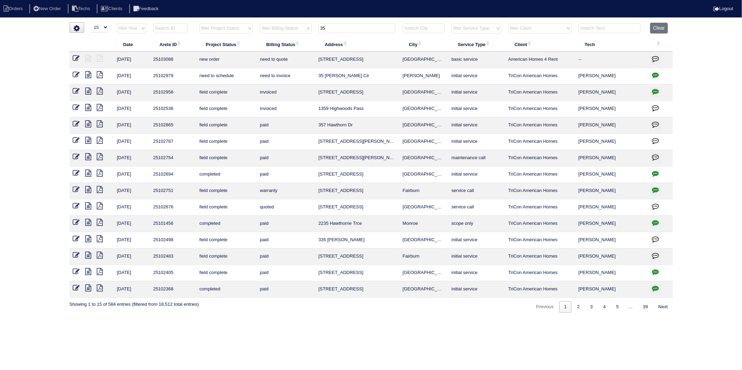
type input "3"
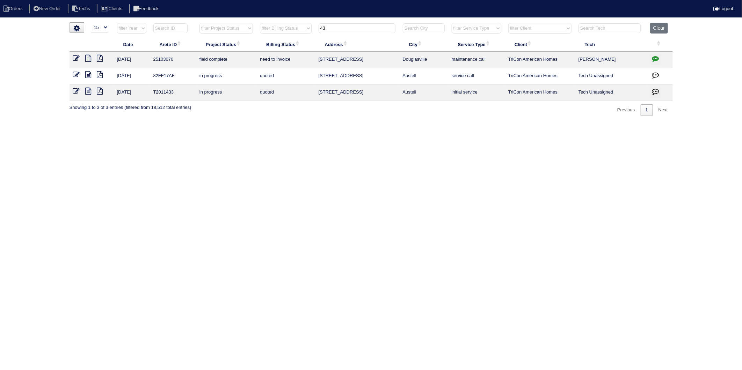
type input "4"
